Goal: Transaction & Acquisition: Purchase product/service

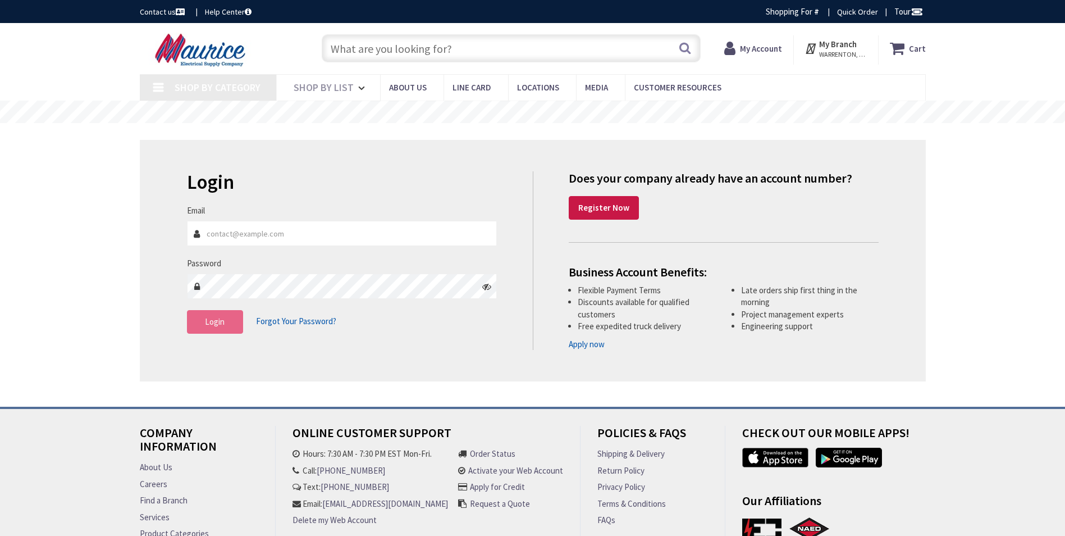
type input "gkosborne@appletoncampbell.com"
click at [213, 326] on span "Login" at bounding box center [215, 321] width 20 height 11
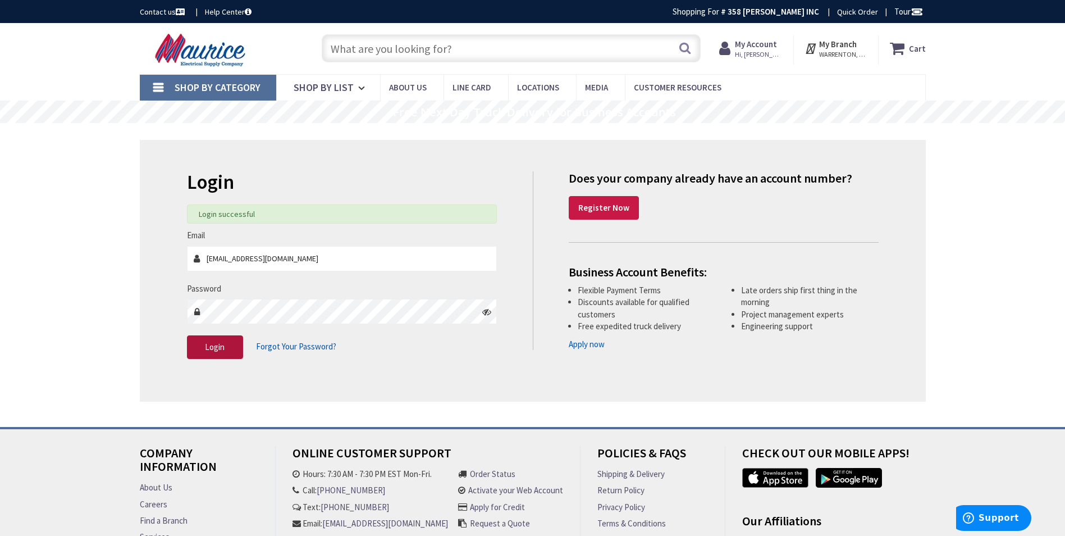
click at [230, 349] on button "Login" at bounding box center [215, 347] width 56 height 24
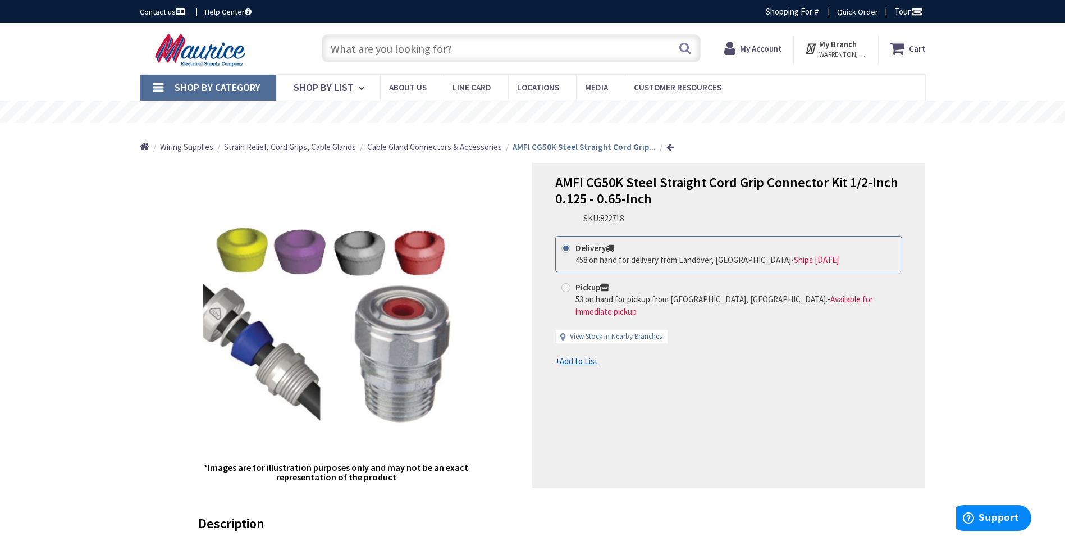
click at [515, 51] on input "text" at bounding box center [511, 48] width 379 height 28
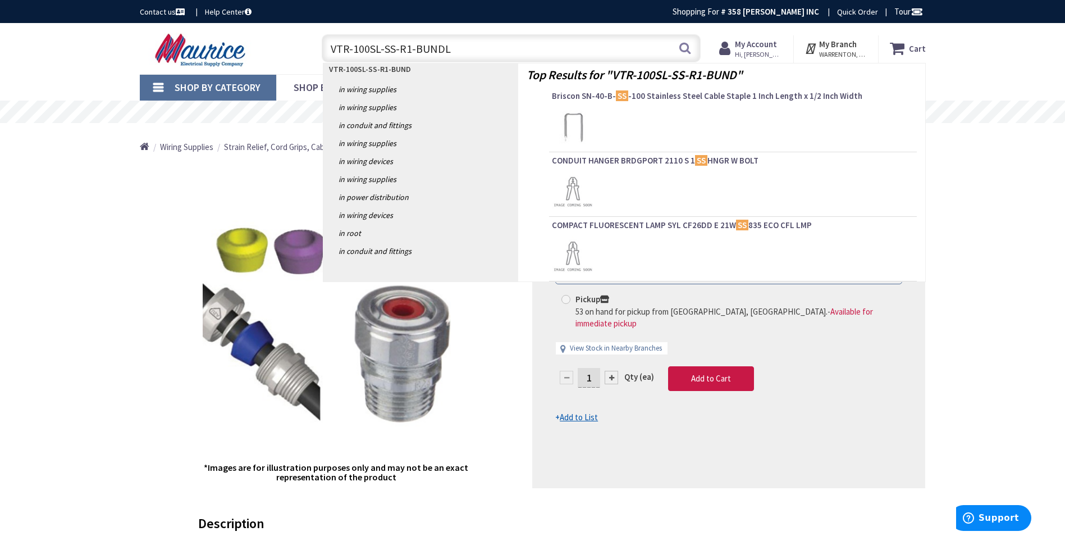
type input "VTR-100SL-SS-R1-BUNDLE"
